Goal: Task Accomplishment & Management: Manage account settings

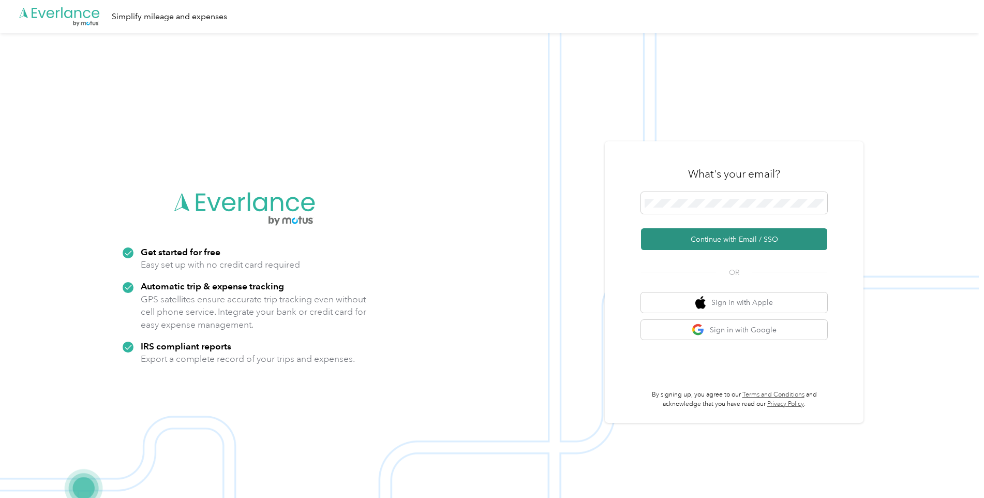
click at [736, 239] on button "Continue with Email / SSO" at bounding box center [734, 239] width 186 height 22
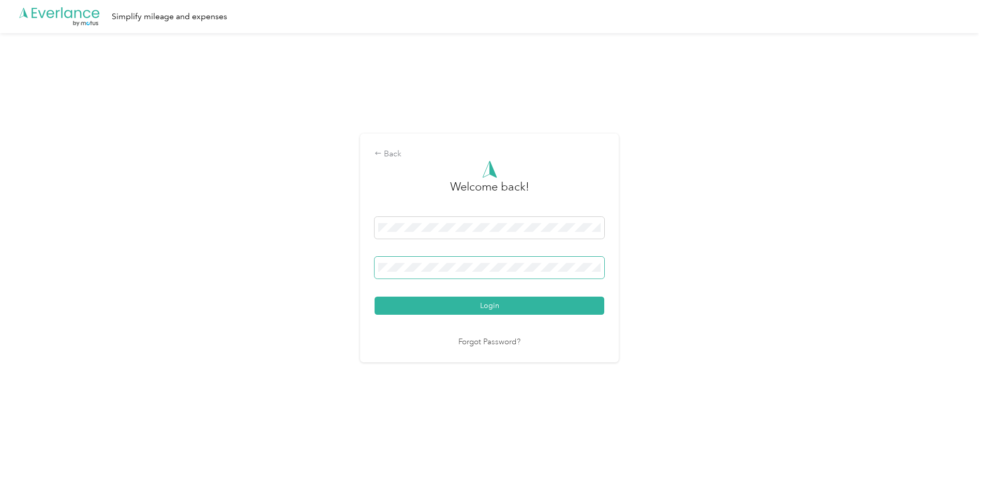
click at [375, 297] on button "Login" at bounding box center [490, 306] width 230 height 18
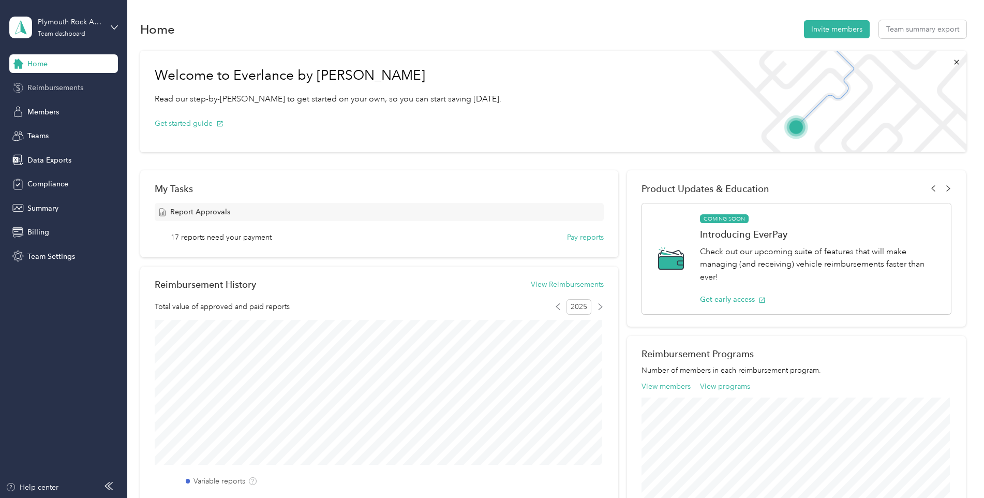
click at [62, 89] on span "Reimbursements" at bounding box center [55, 87] width 56 height 11
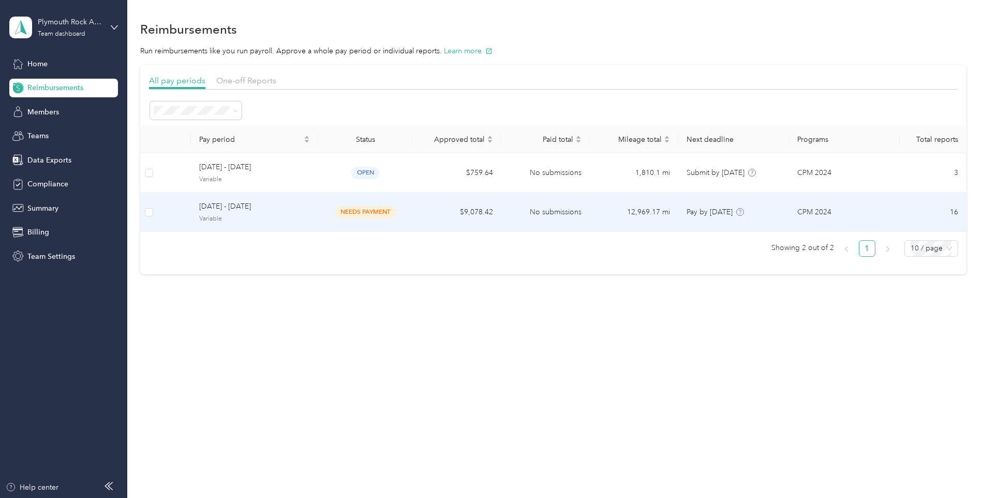
click at [241, 210] on span "[DATE] - [DATE]" at bounding box center [254, 206] width 111 height 11
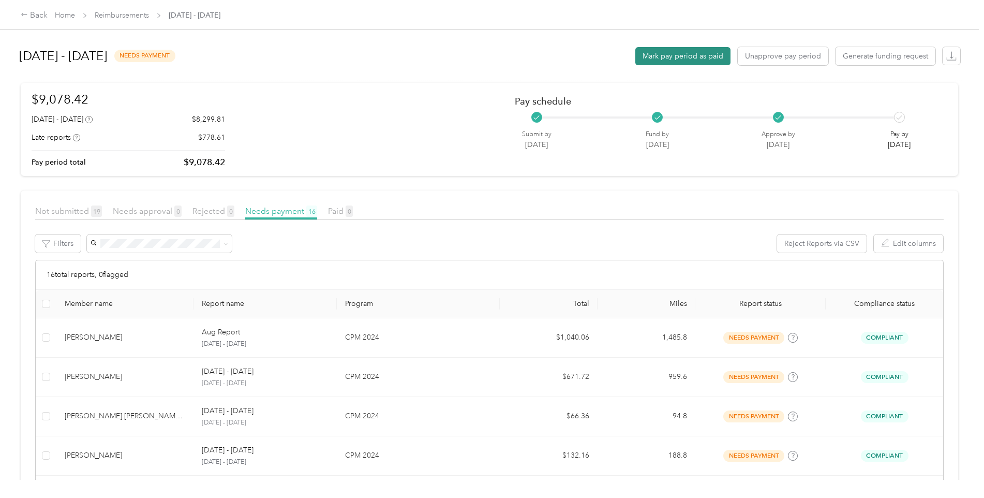
click at [675, 55] on button "Mark pay period as paid" at bounding box center [683, 56] width 95 height 18
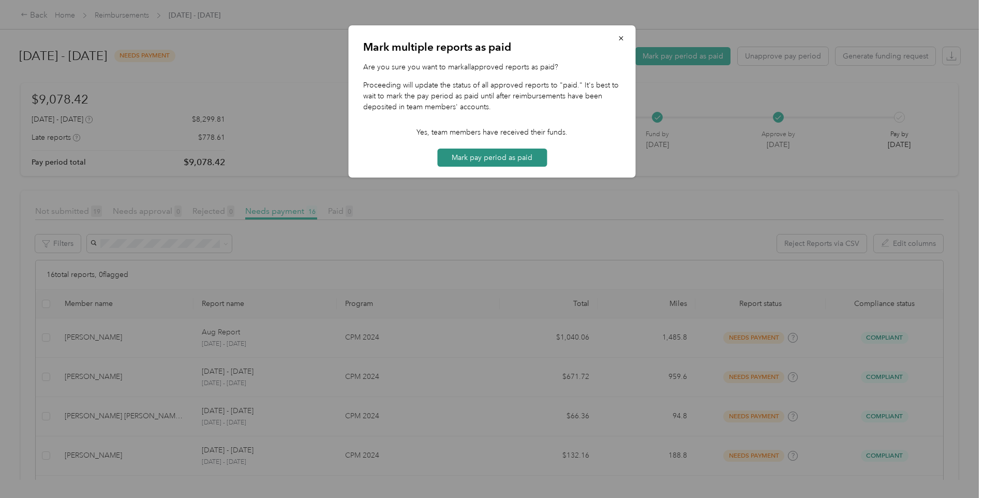
click at [481, 158] on button "Mark pay period as paid" at bounding box center [492, 158] width 110 height 18
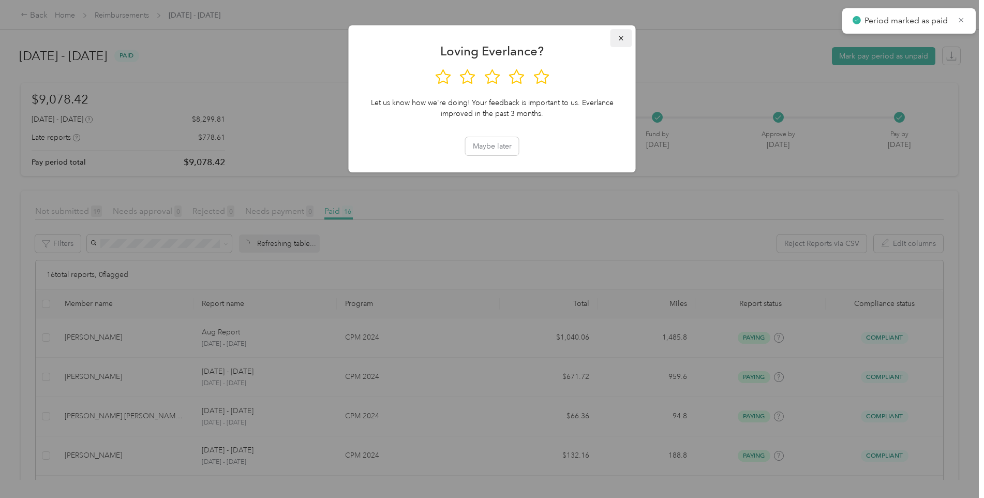
click at [618, 34] on span "button" at bounding box center [621, 38] width 7 height 9
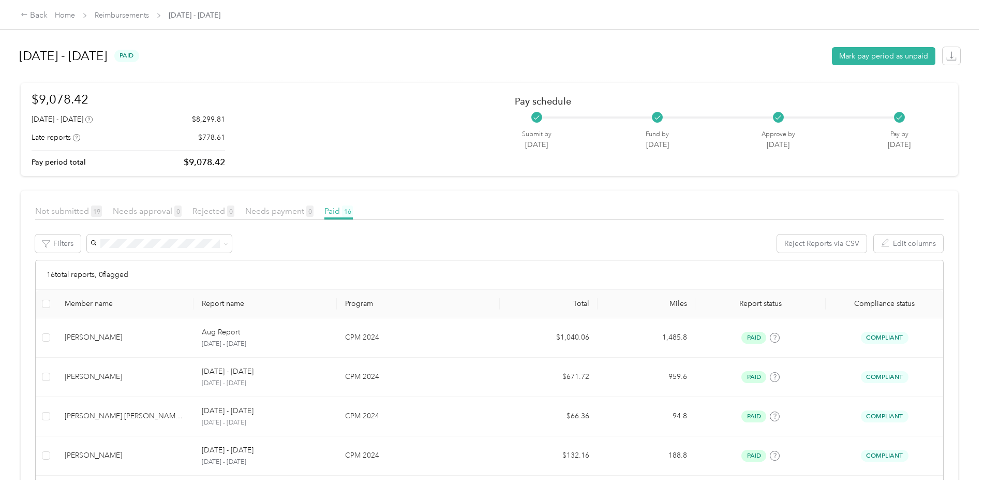
click at [380, 148] on div "$9,078.42 [DATE] - [DATE] $8,299.81 Late reports $778.61 Pay period total $9,07…" at bounding box center [490, 129] width 916 height 79
click at [46, 14] on div "Back" at bounding box center [34, 15] width 27 height 12
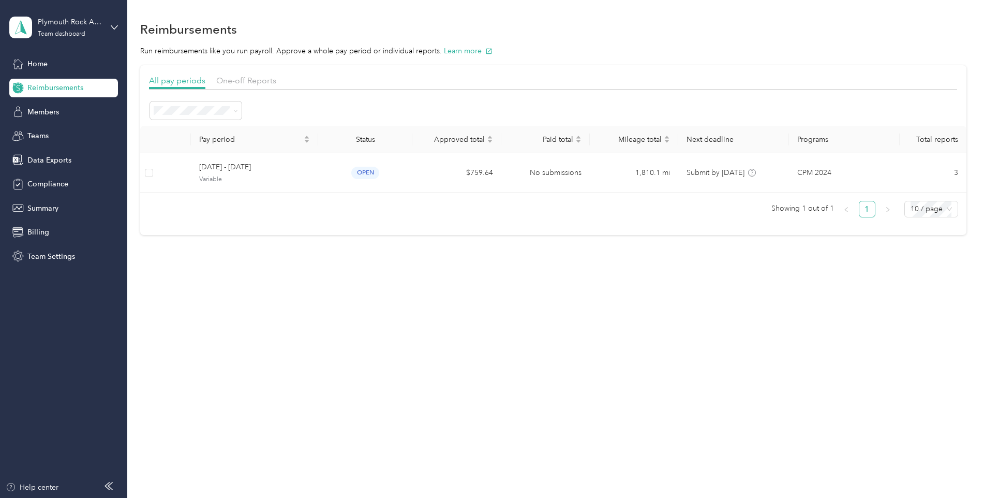
click at [45, 87] on span "Reimbursements" at bounding box center [55, 87] width 56 height 11
